Goal: Transaction & Acquisition: Purchase product/service

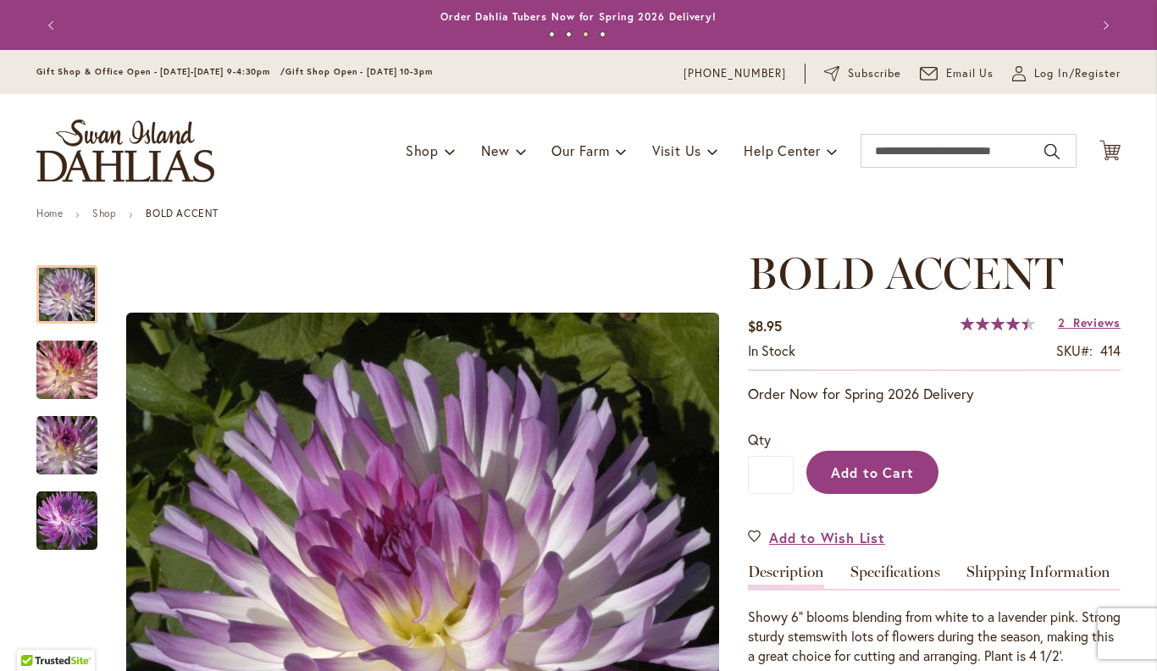
click at [874, 467] on span "Add to Cart" at bounding box center [873, 472] width 84 height 18
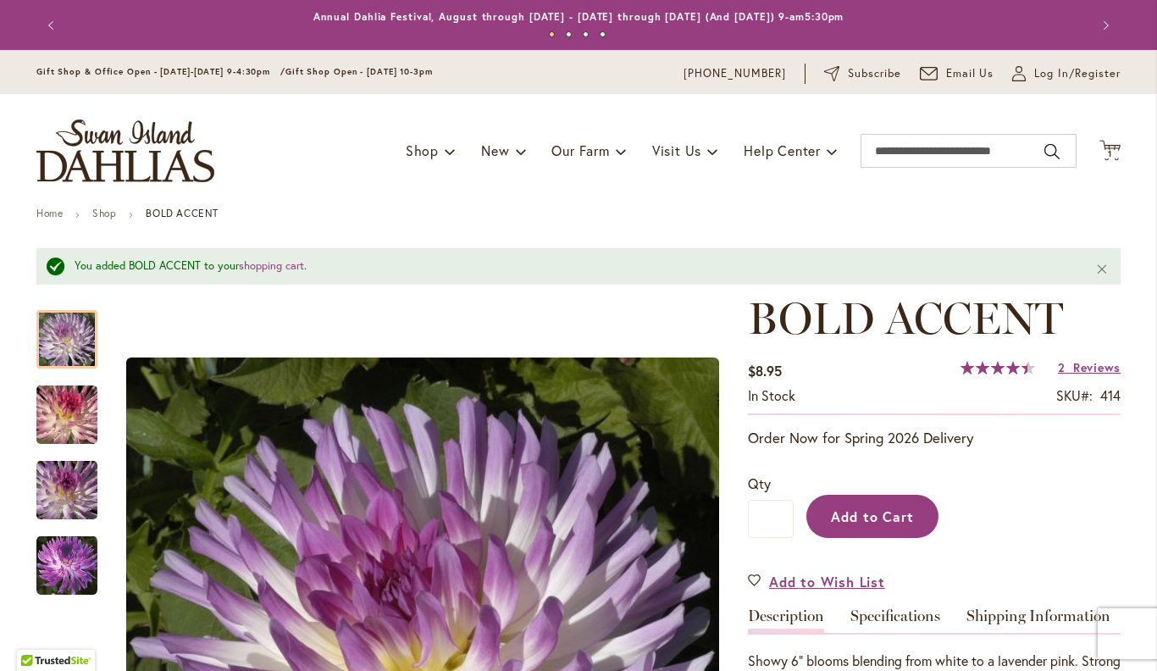
click at [883, 516] on span "Add to Cart" at bounding box center [873, 516] width 84 height 18
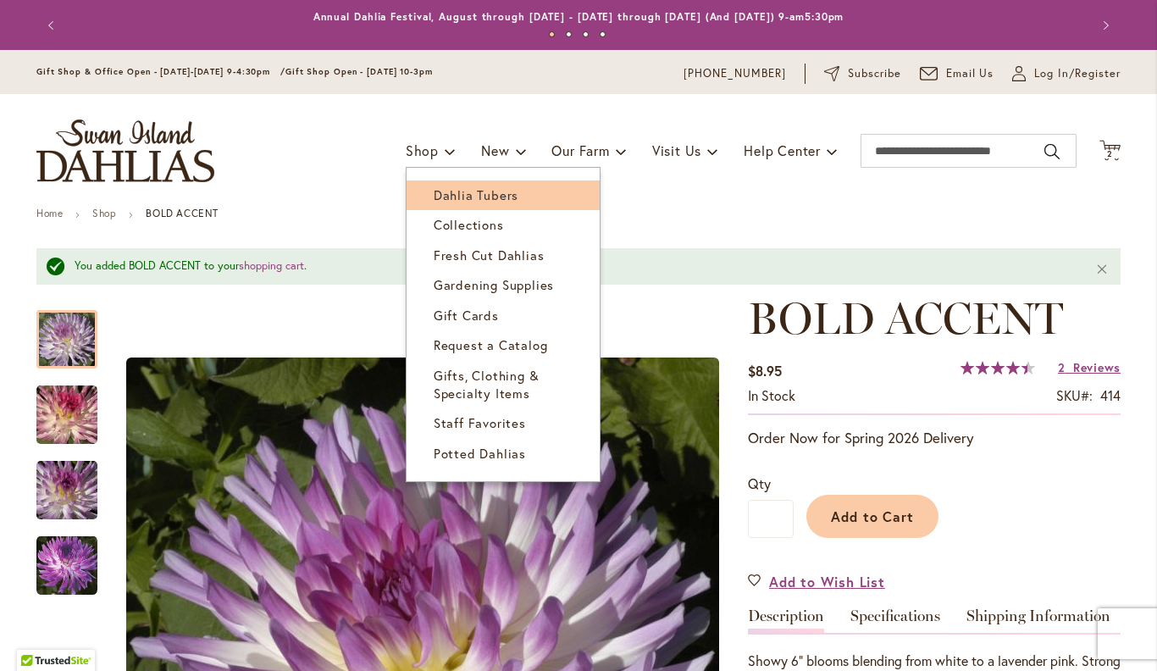
click at [478, 196] on span "Dahlia Tubers" at bounding box center [476, 194] width 85 height 17
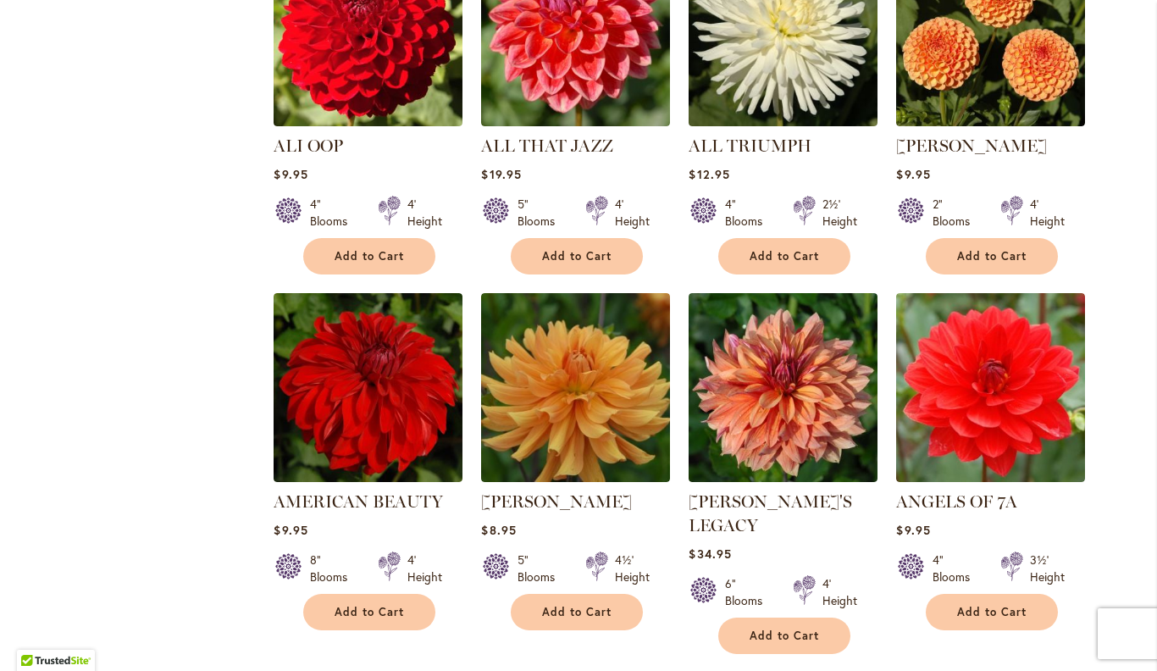
scroll to position [843, 0]
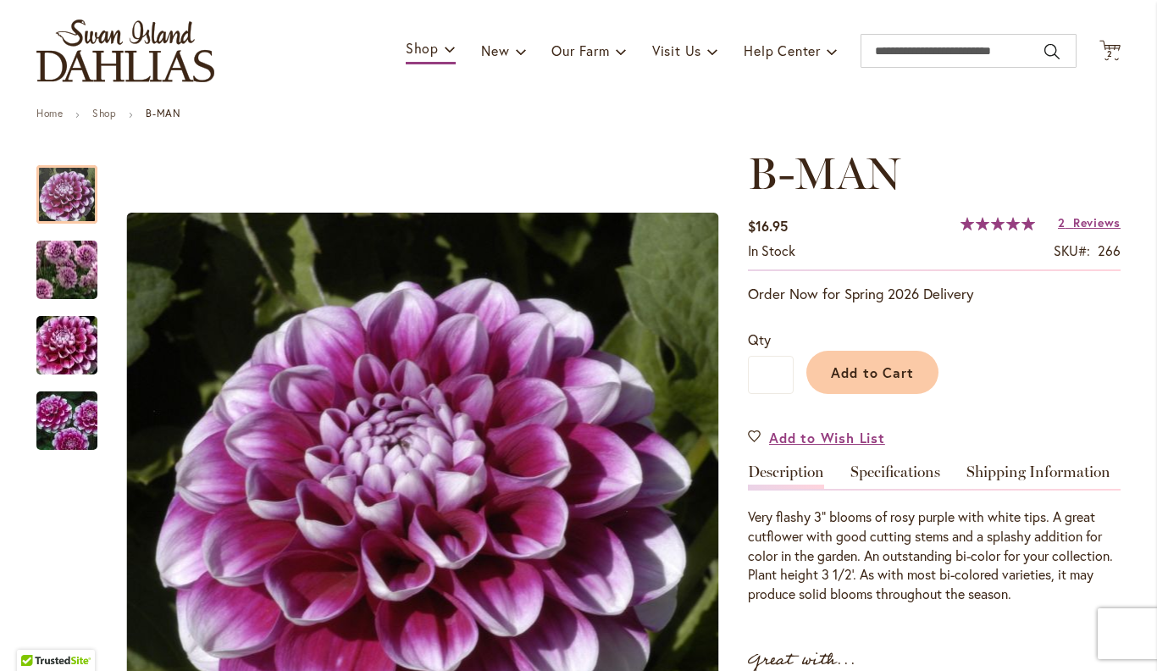
scroll to position [98, 0]
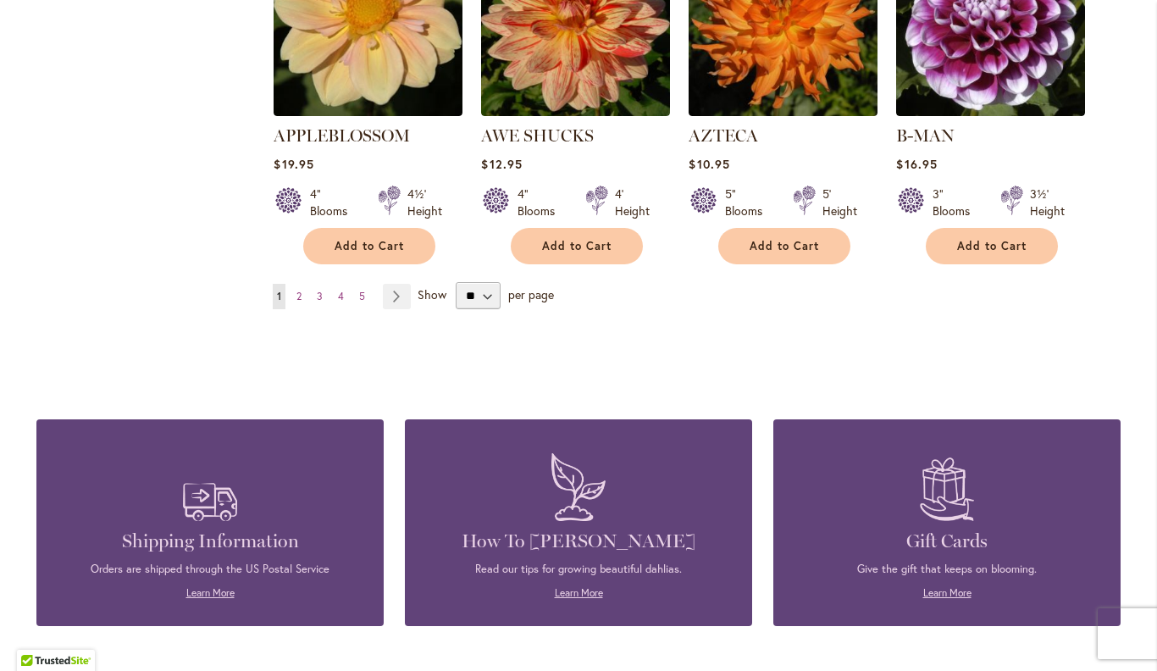
scroll to position [1632, 0]
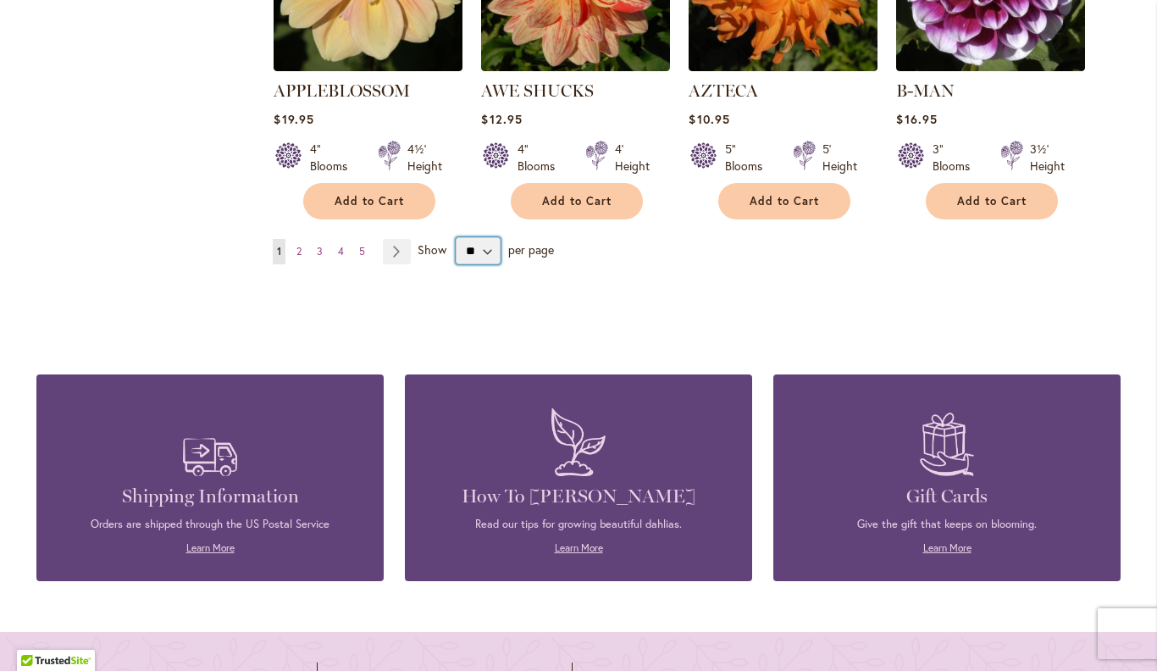
click at [484, 237] on select "** ** ** **" at bounding box center [478, 250] width 45 height 27
select select "**"
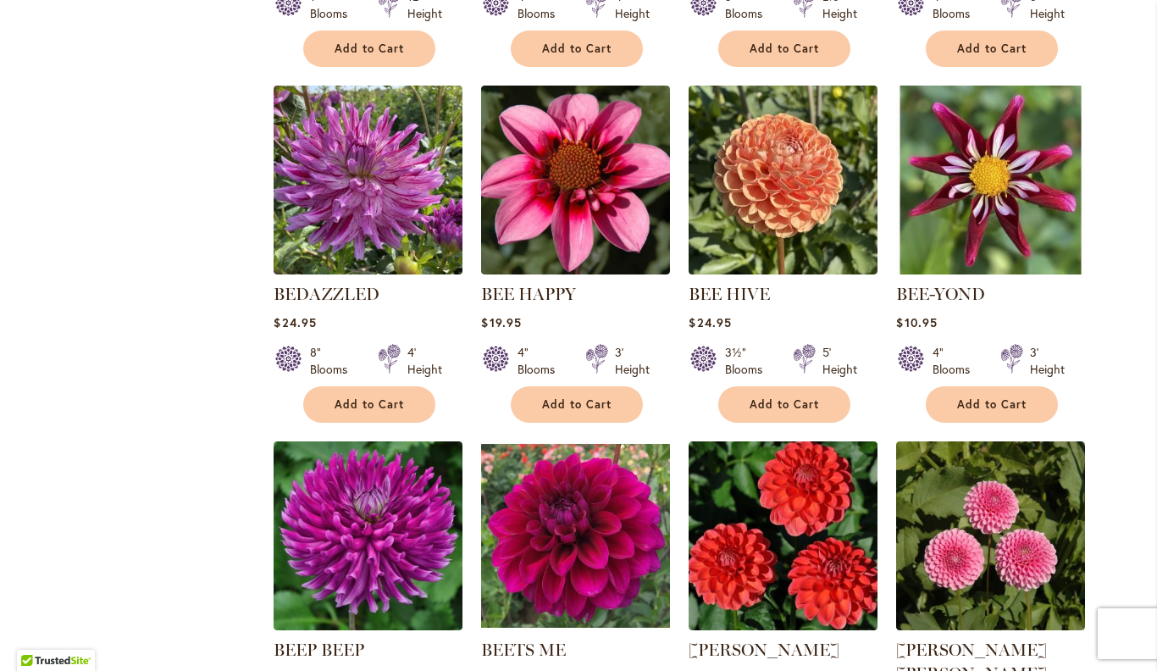
scroll to position [2495, 0]
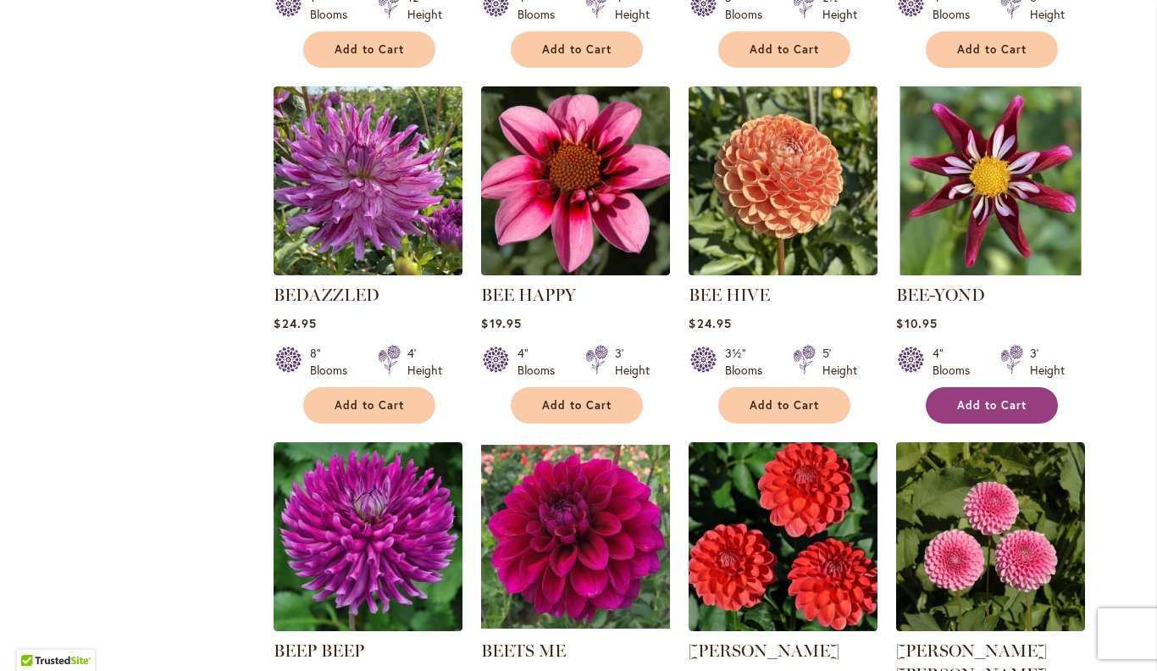
click at [985, 397] on button "Add to Cart" at bounding box center [992, 405] width 132 height 36
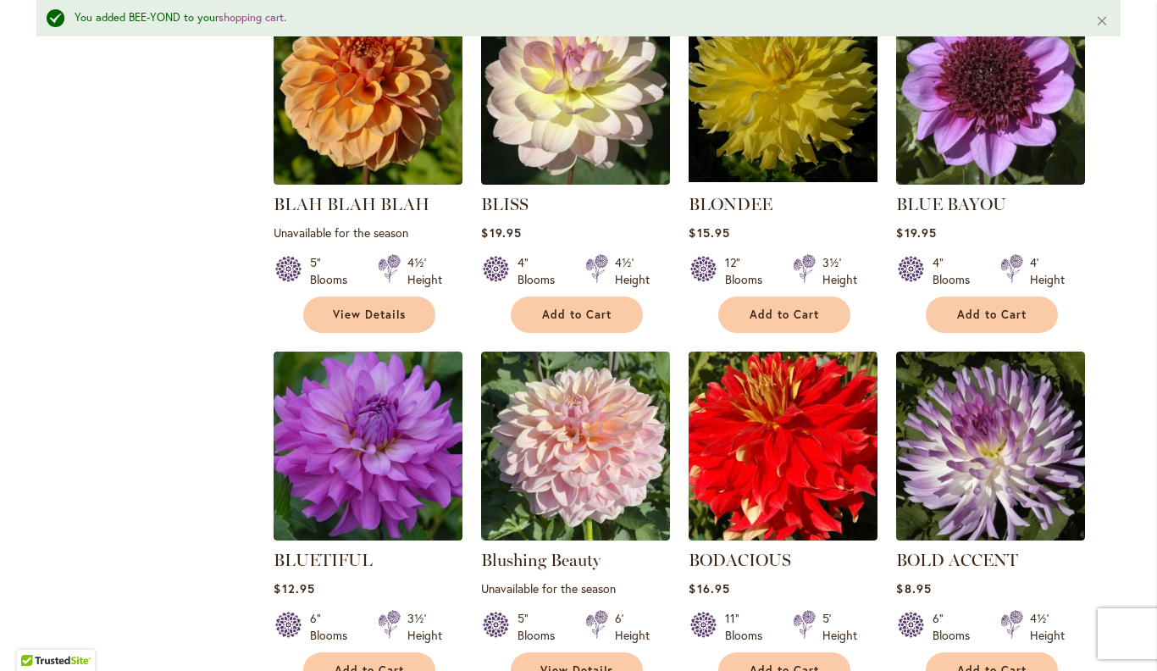
scroll to position [3723, 0]
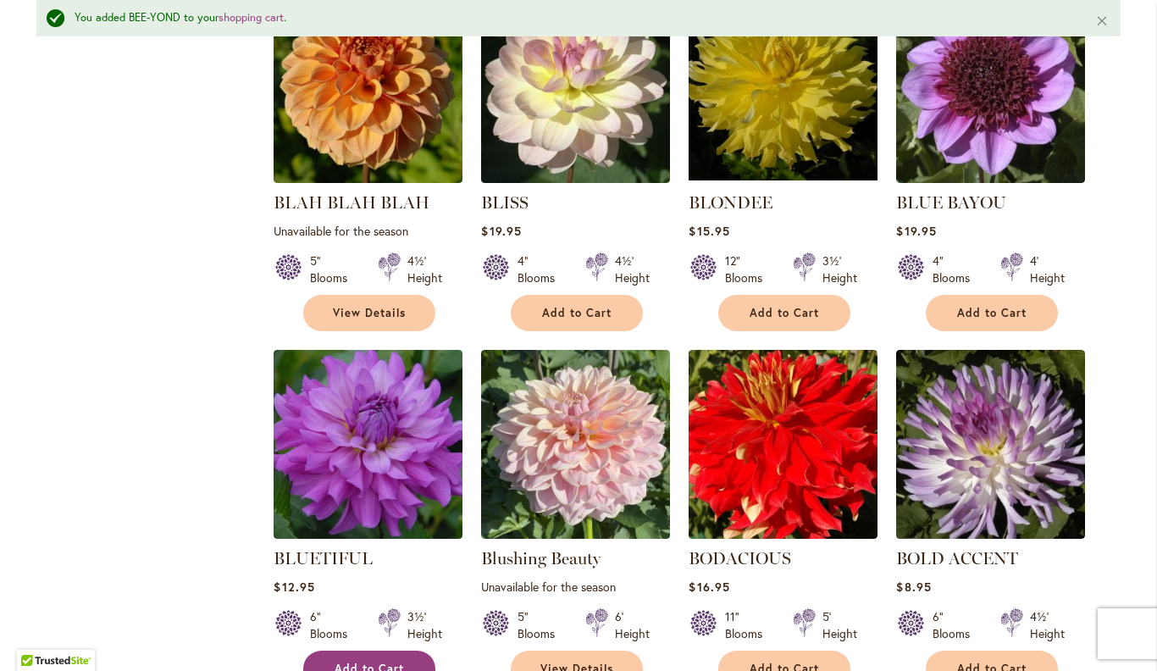
click at [349, 651] on button "Add to Cart" at bounding box center [369, 669] width 132 height 36
click at [1010, 295] on button "Add to Cart" at bounding box center [992, 313] width 132 height 36
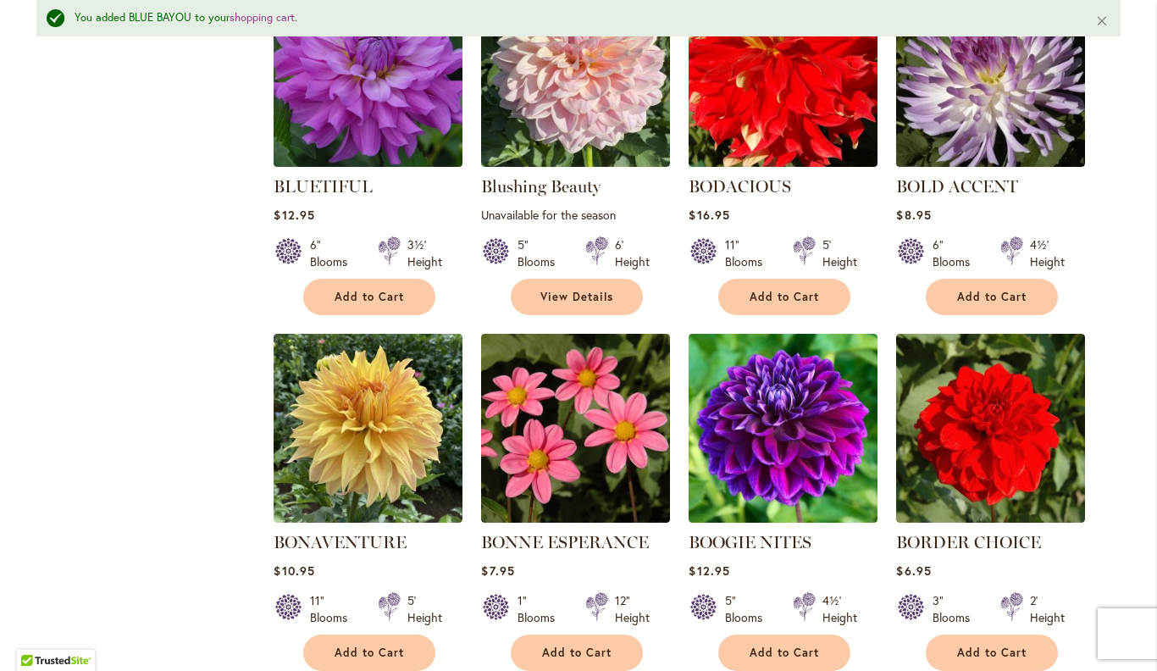
scroll to position [4127, 0]
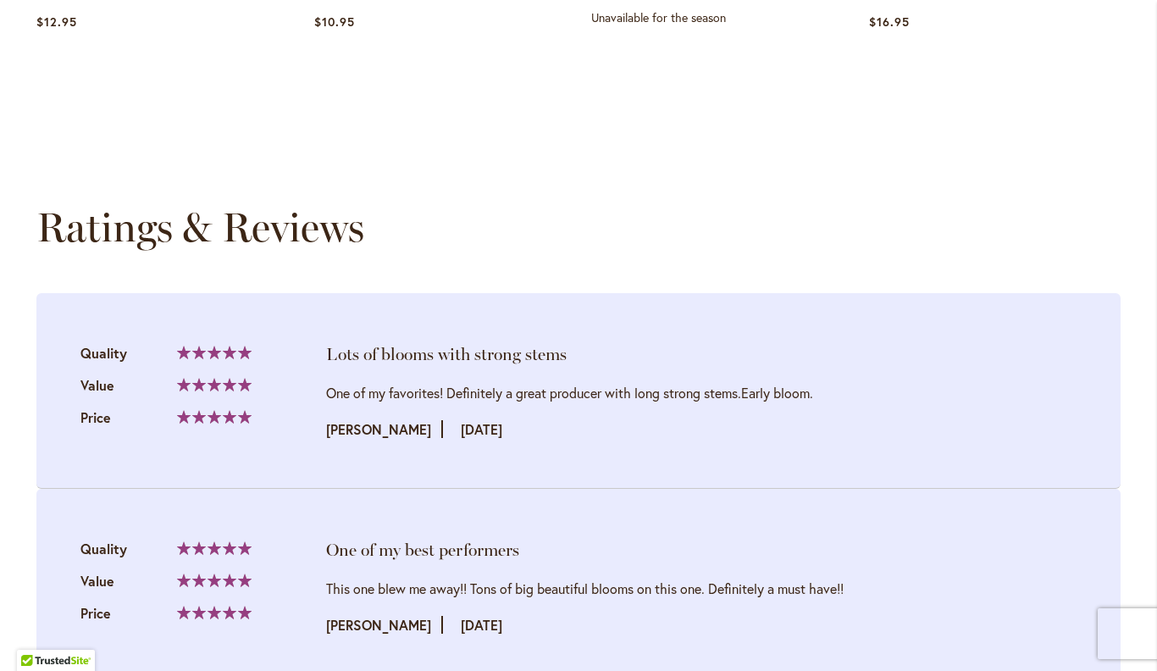
scroll to position [1556, 0]
